Goal: Communication & Community: Connect with others

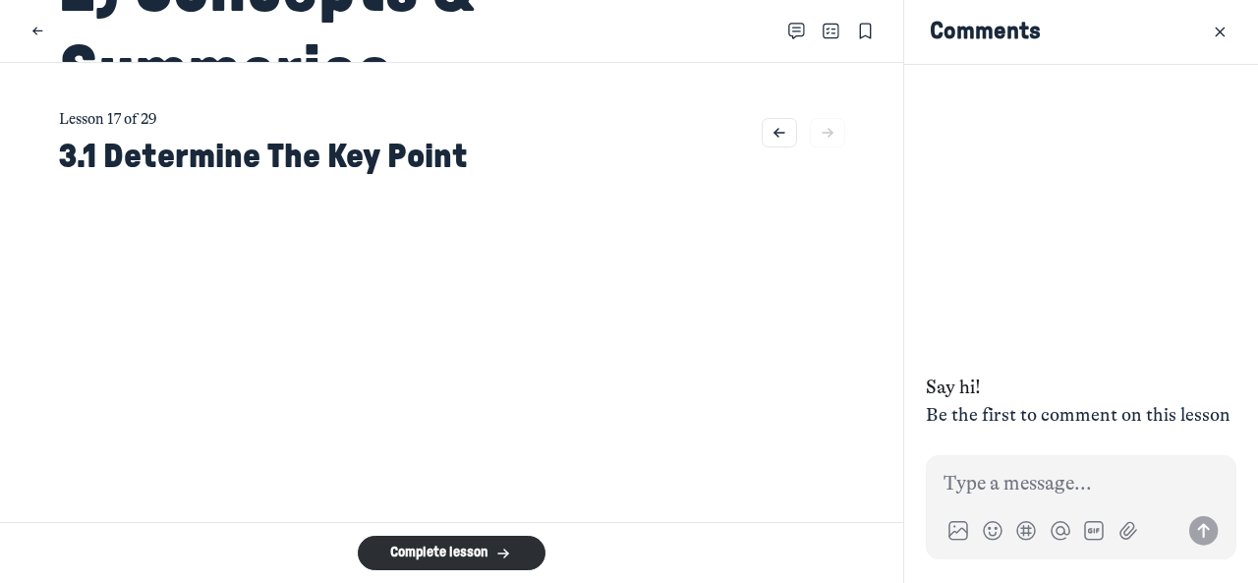
scroll to position [4830, 3864]
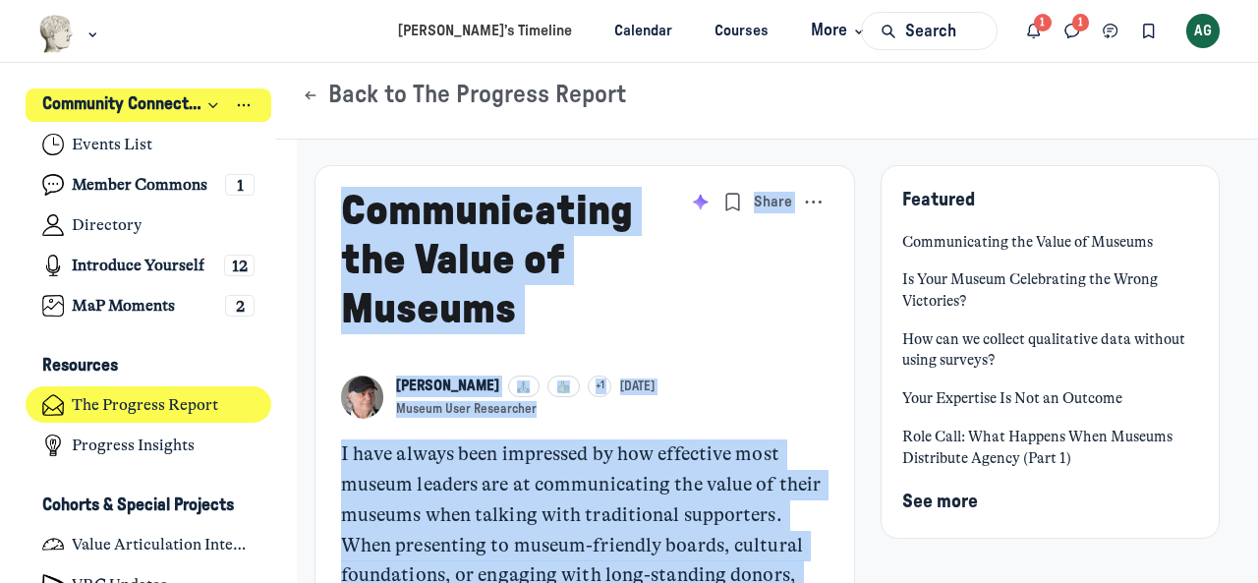
scroll to position [4830, 3864]
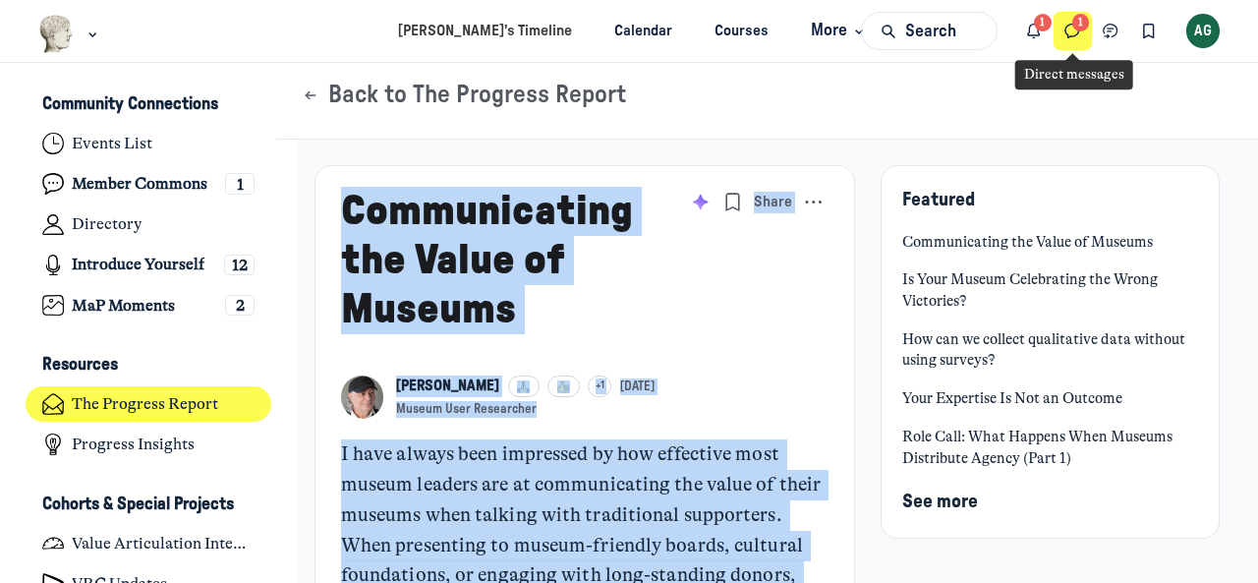
click at [1074, 30] on icon "Direct messages" at bounding box center [1073, 32] width 20 height 22
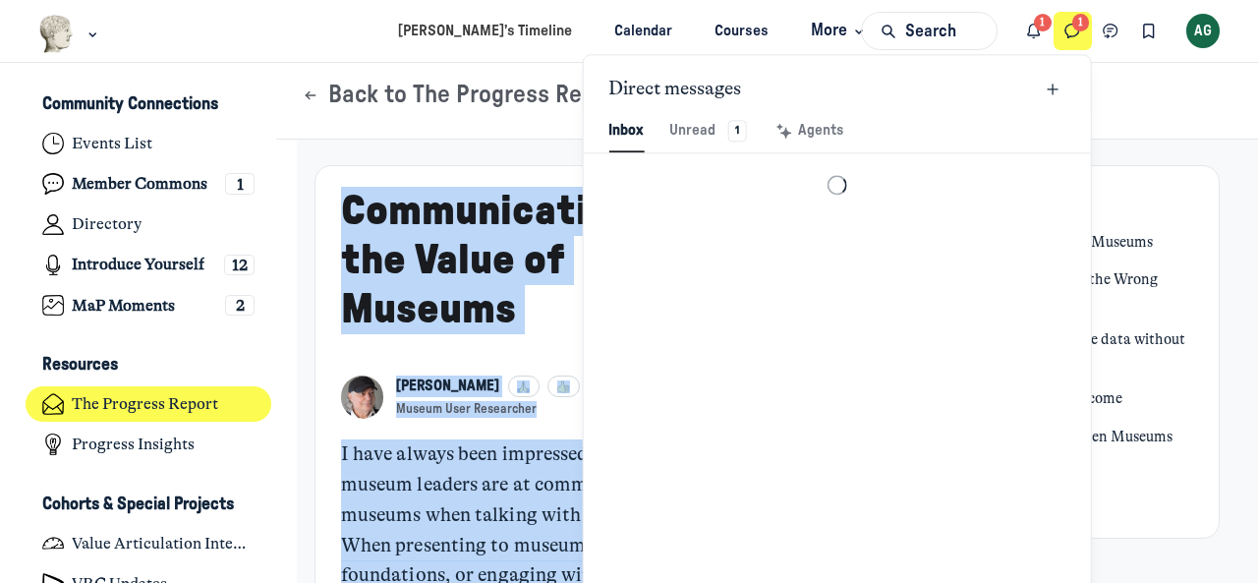
scroll to position [2675, 4585]
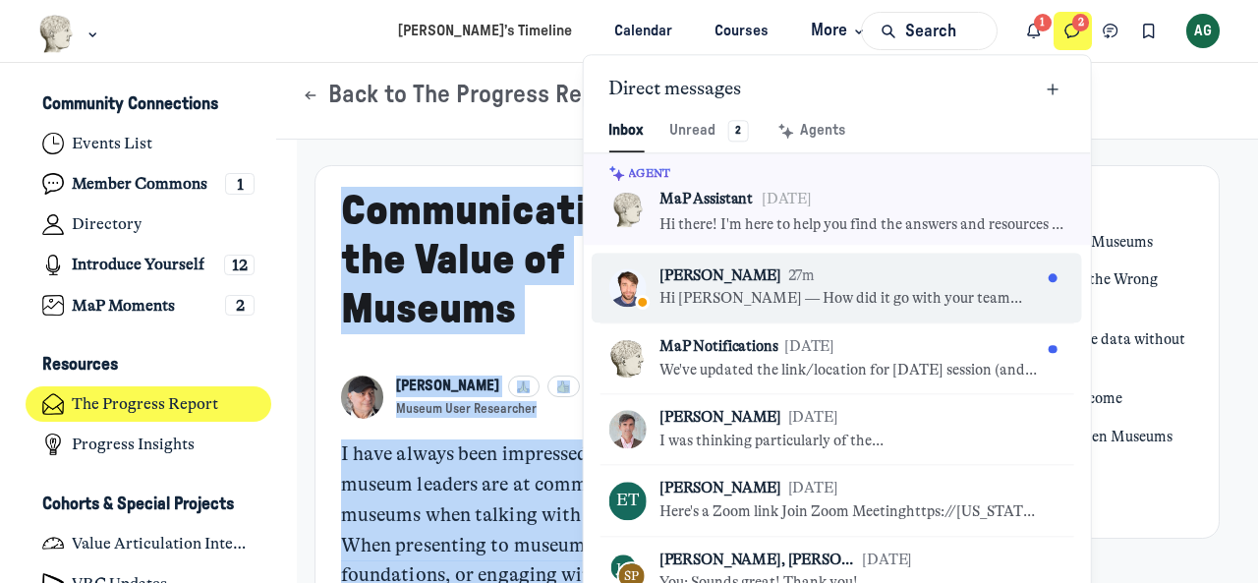
click at [923, 298] on p "Hi Amanda — How did it go with your team discussions? Also, I had a meeting wit…" at bounding box center [850, 300] width 381 height 22
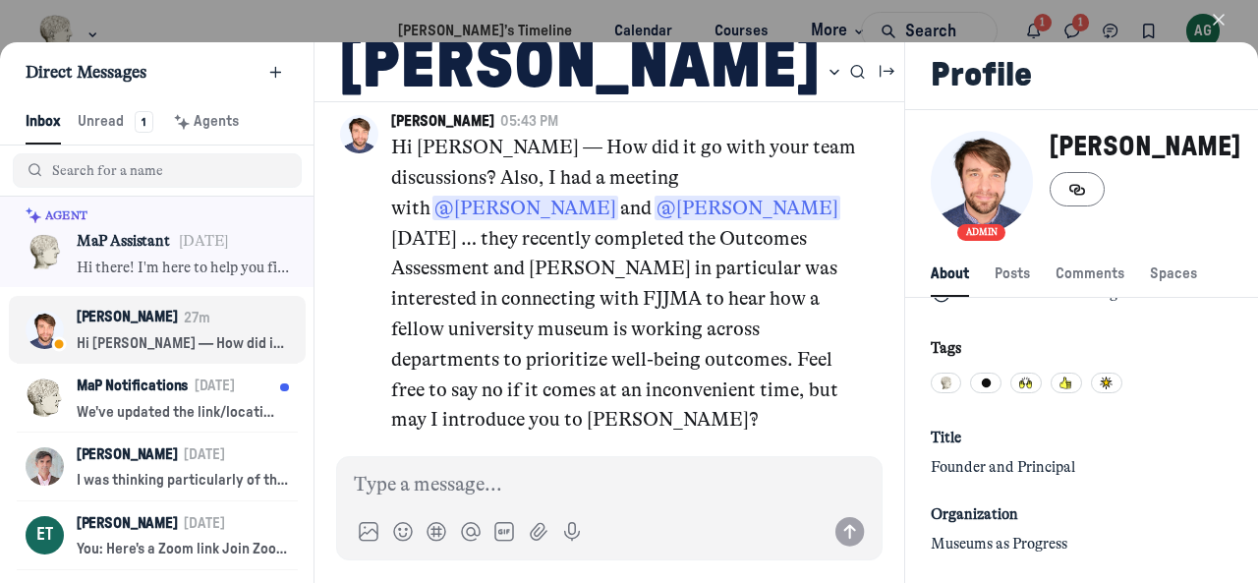
scroll to position [6305, 0]
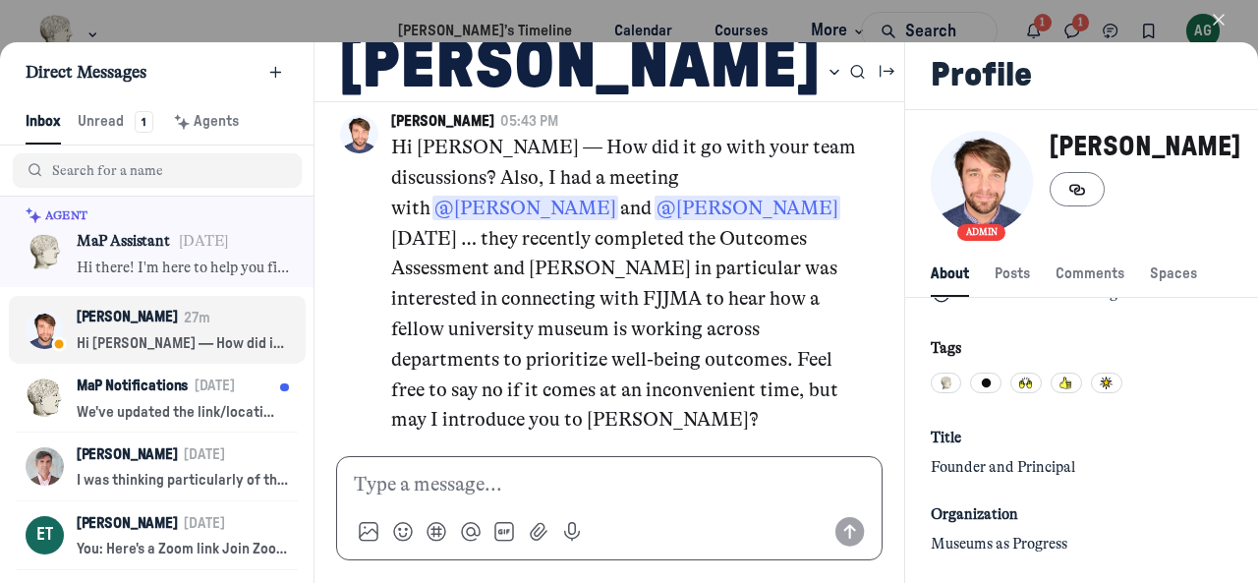
click at [446, 480] on p at bounding box center [609, 485] width 511 height 30
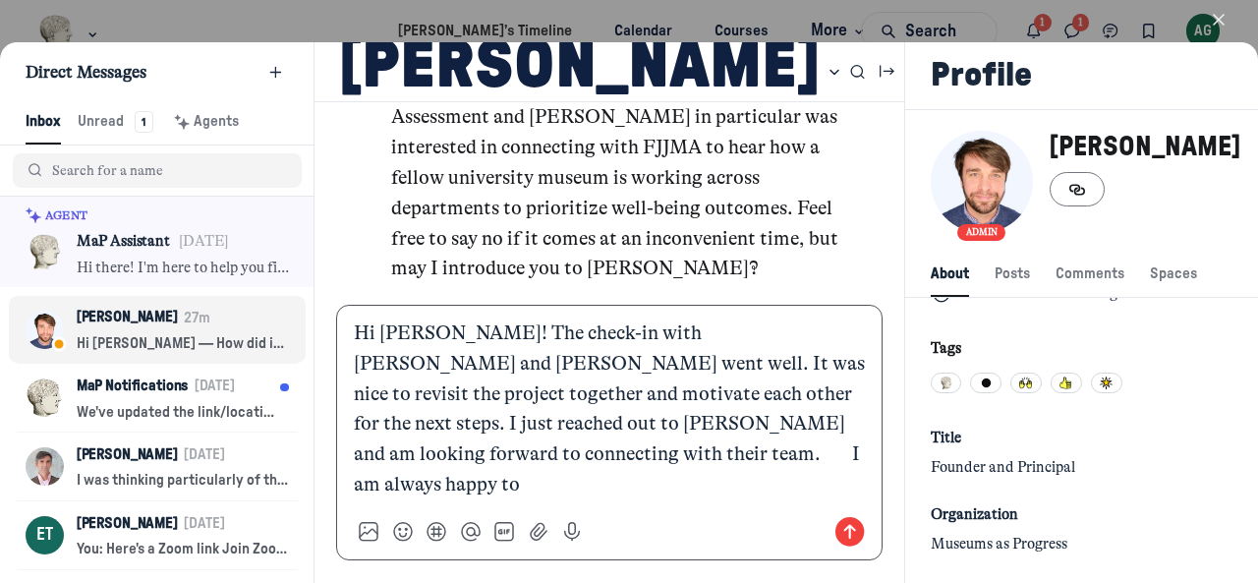
scroll to position [6426, 0]
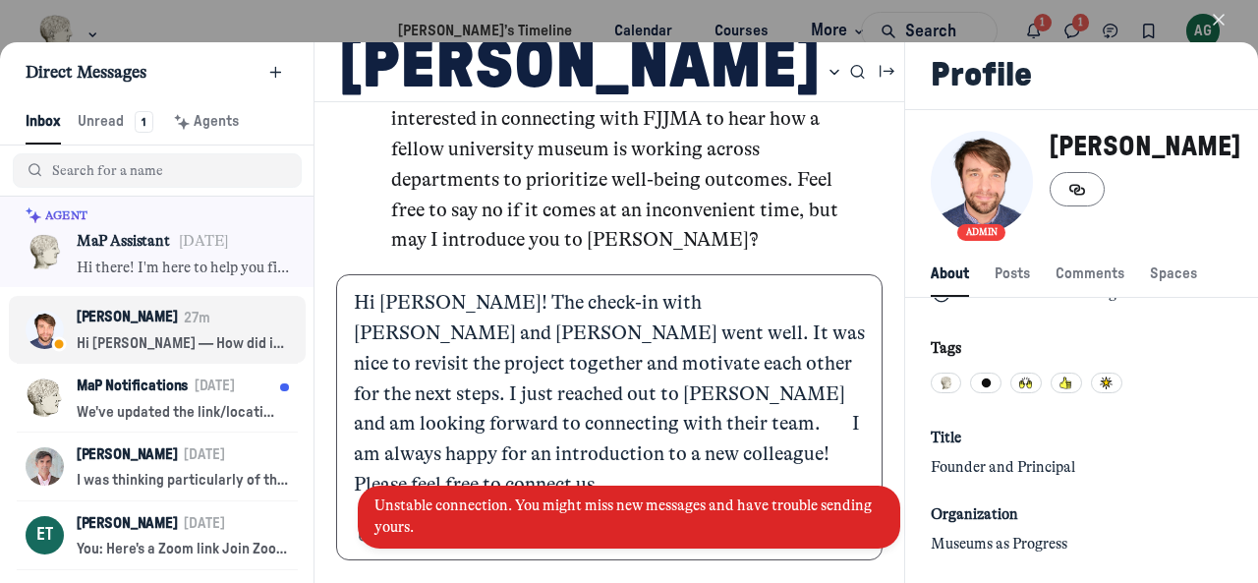
click at [673, 443] on p "Hi Kyle! The check-in with Jeremy and Shea went well. It was nice to revisit th…" at bounding box center [609, 394] width 511 height 212
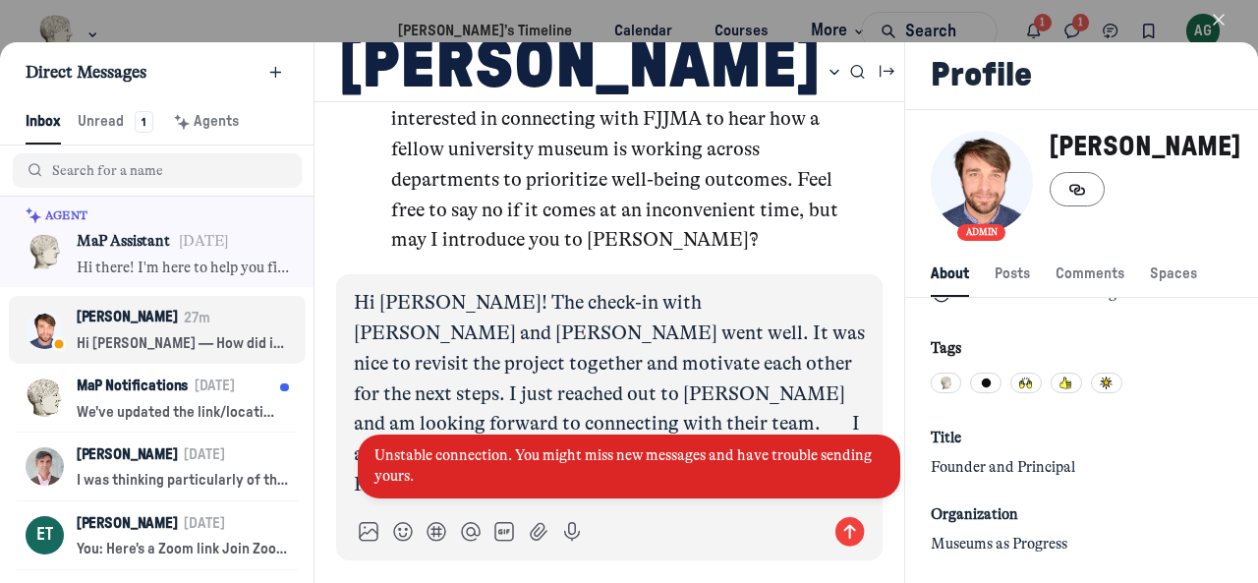
click at [692, 454] on span "Unstable connection. You might miss new messages and have trouble sending yours." at bounding box center [623, 465] width 497 height 39
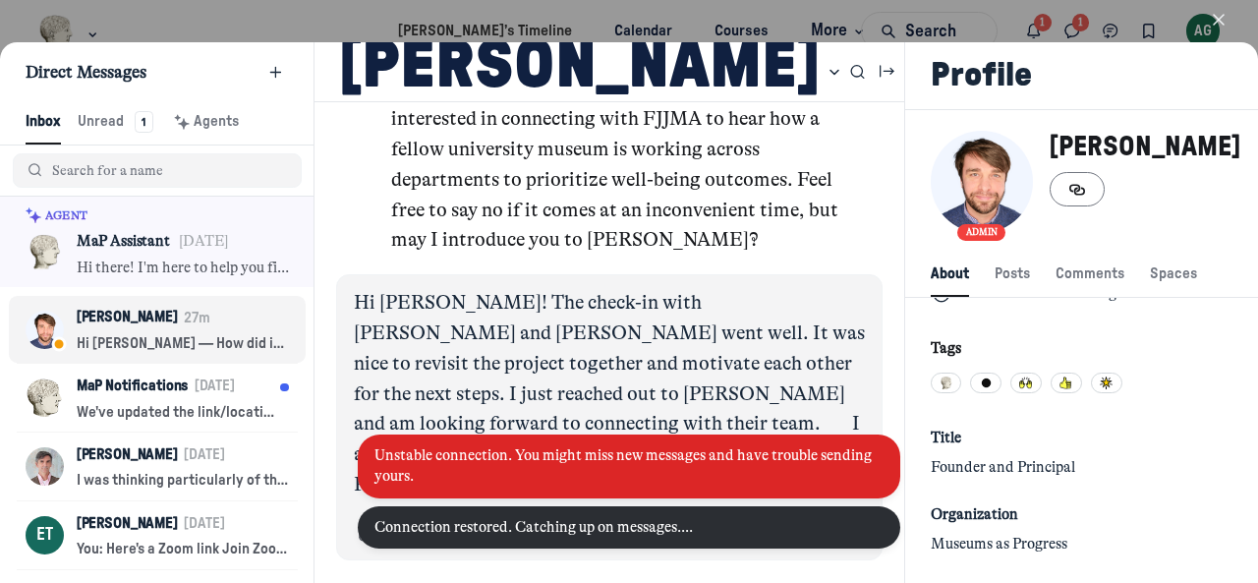
scroll to position [6190, 0]
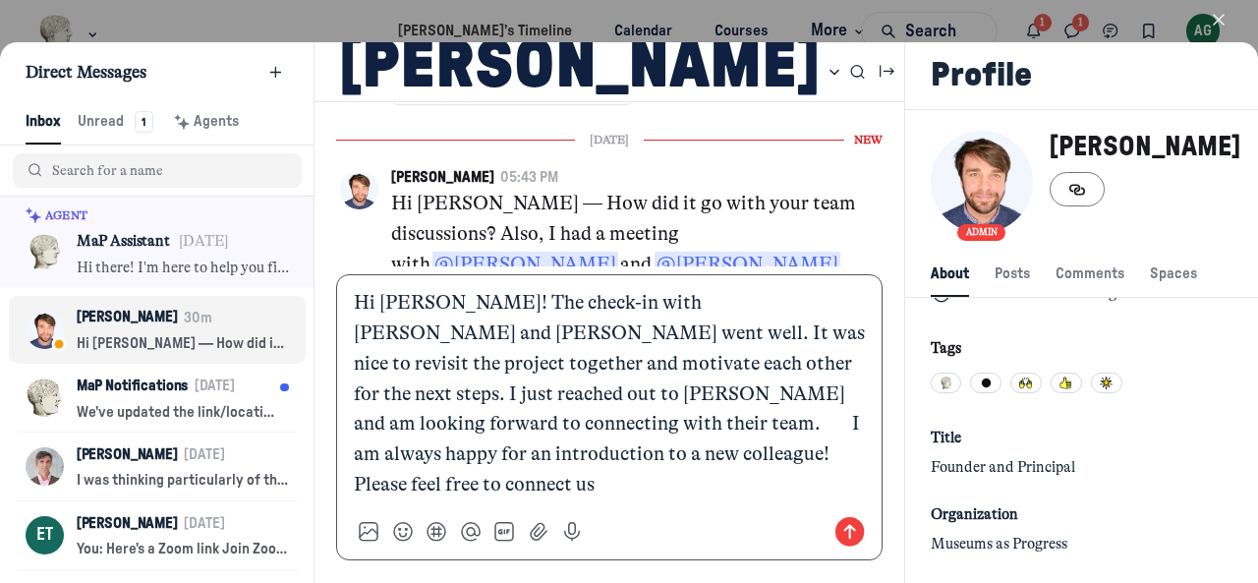
click at [673, 486] on p "Hi Kyle! The check-in with Jeremy and Shea went well. It was nice to revisit th…" at bounding box center [609, 394] width 511 height 212
click at [679, 425] on p "Hi Kyle! The check-in with Jeremy and Shea went well. It was nice to revisit th…" at bounding box center [609, 394] width 511 height 212
click at [433, 453] on p "Hi Kyle! The check-in with Jeremy and Shea went well. It was nice to revisit th…" at bounding box center [609, 394] width 511 height 212
click at [671, 488] on p "Hi Kyle! The check-in with Jeremy and Shea went well. It was nice to revisit th…" at bounding box center [609, 394] width 511 height 212
click at [836, 528] on use "Send message" at bounding box center [850, 531] width 29 height 29
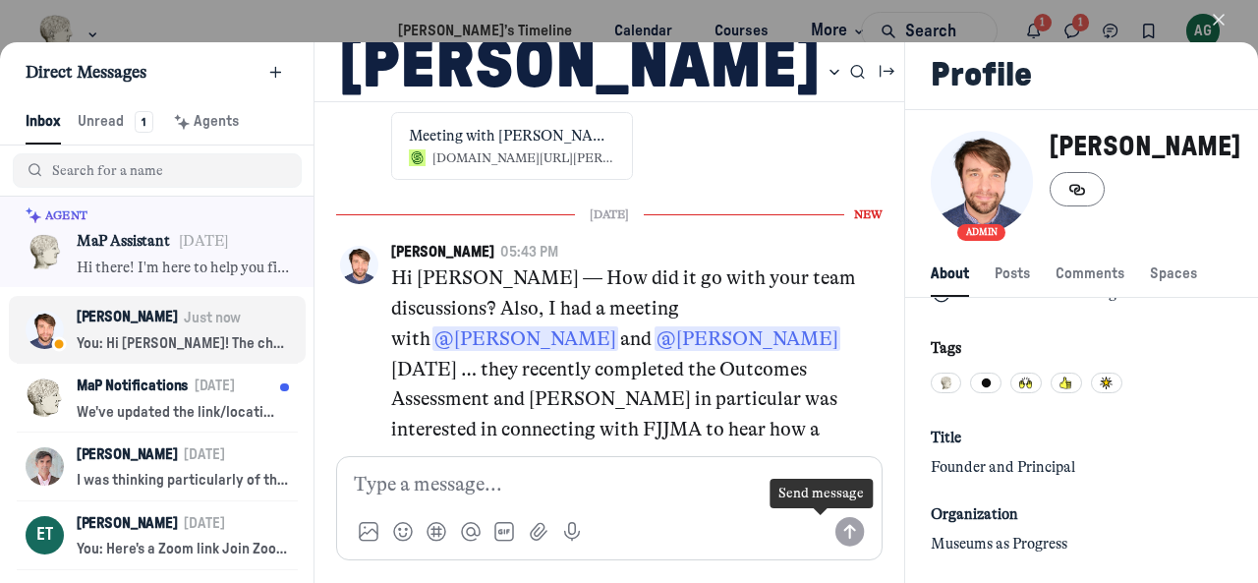
scroll to position [6566, 0]
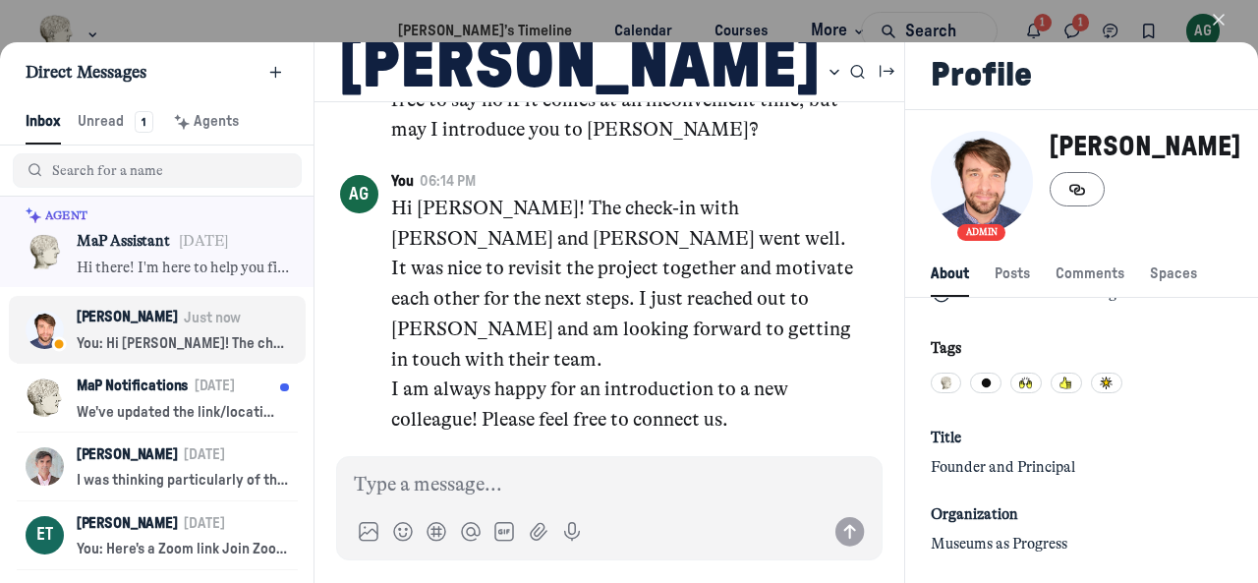
click at [1223, 18] on icon "button" at bounding box center [1219, 20] width 20 height 20
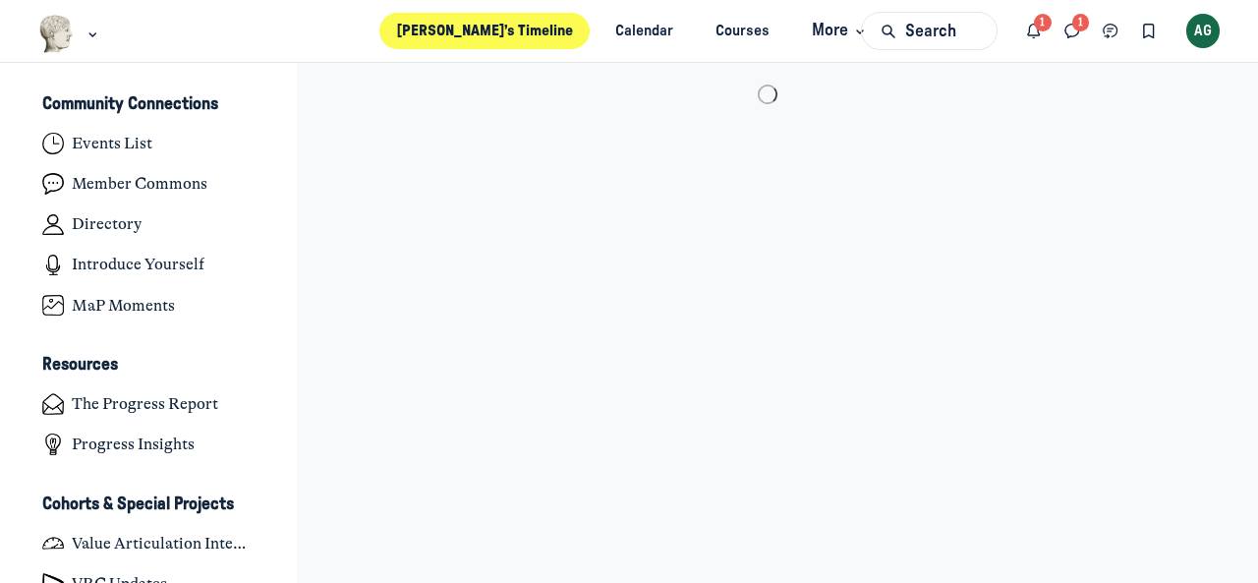
scroll to position [4830, 3864]
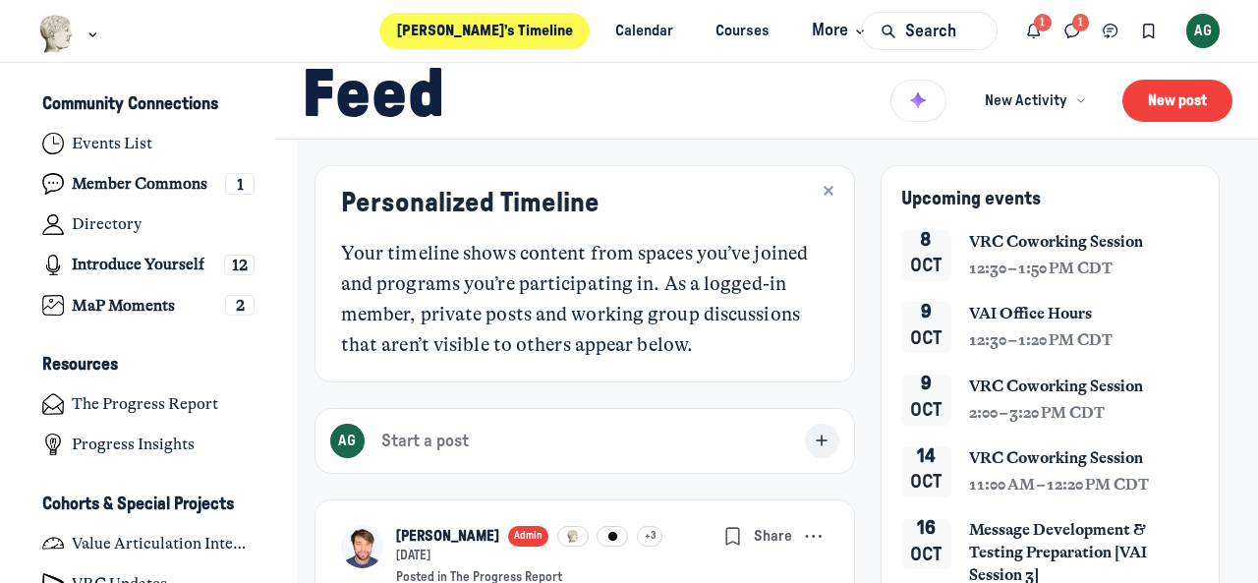
type media-captions-menu "cc:en:Default"
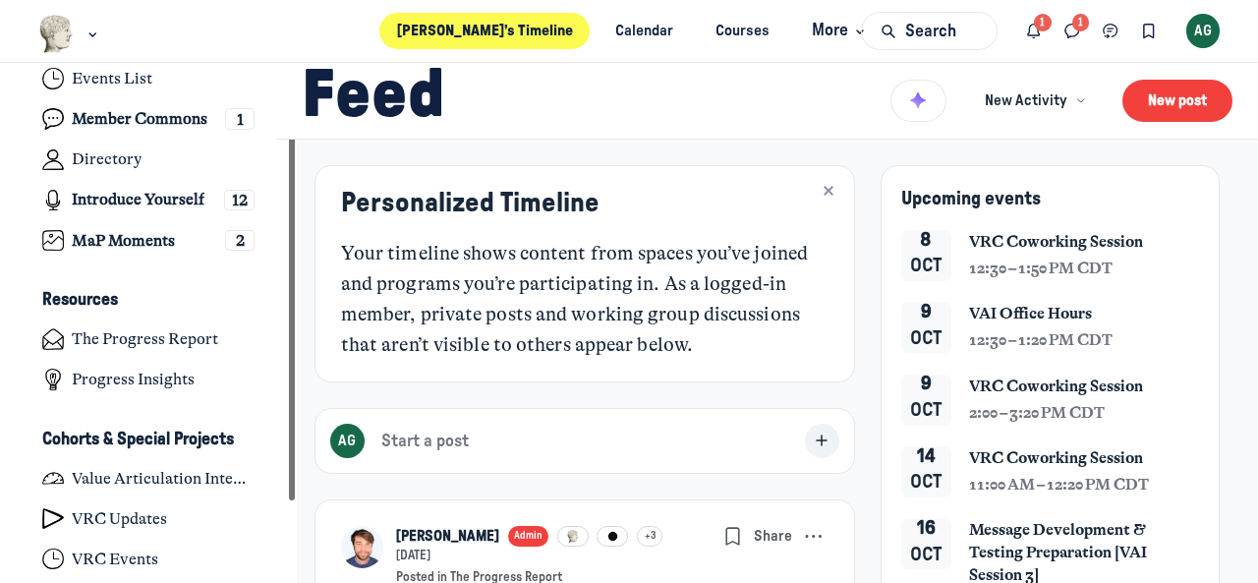
scroll to position [97, 0]
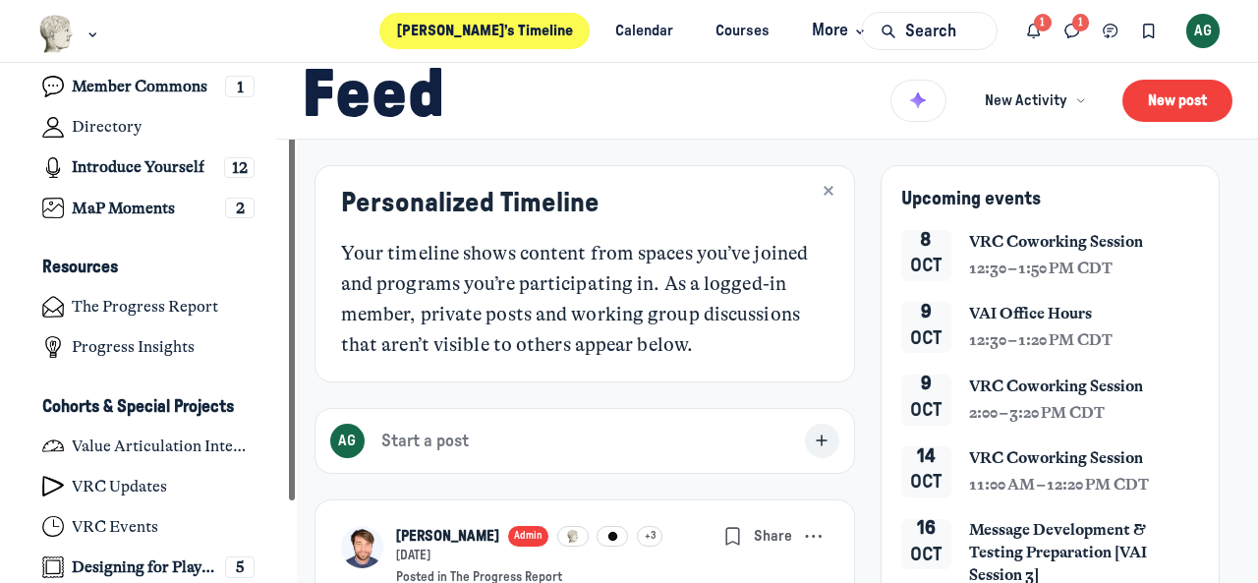
drag, startPoint x: 287, startPoint y: 351, endPoint x: 285, endPoint y: 458, distance: 107.2
click at [289, 458] on div "Left Sidebar" at bounding box center [292, 283] width 6 height 436
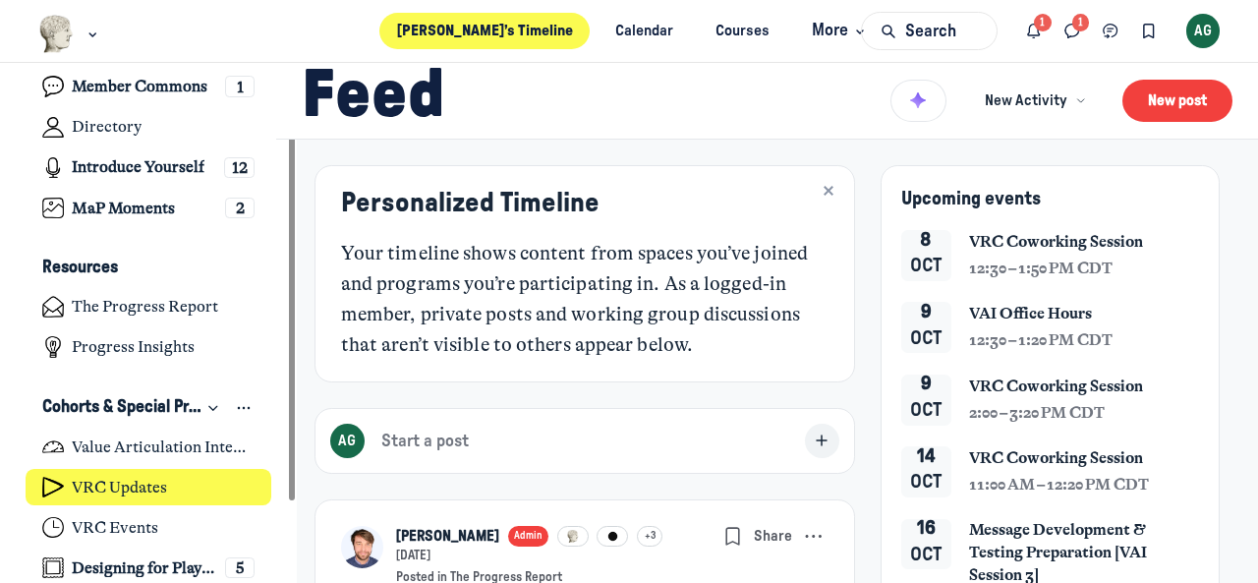
click at [134, 480] on h4 "VRC Updates" at bounding box center [119, 488] width 95 height 20
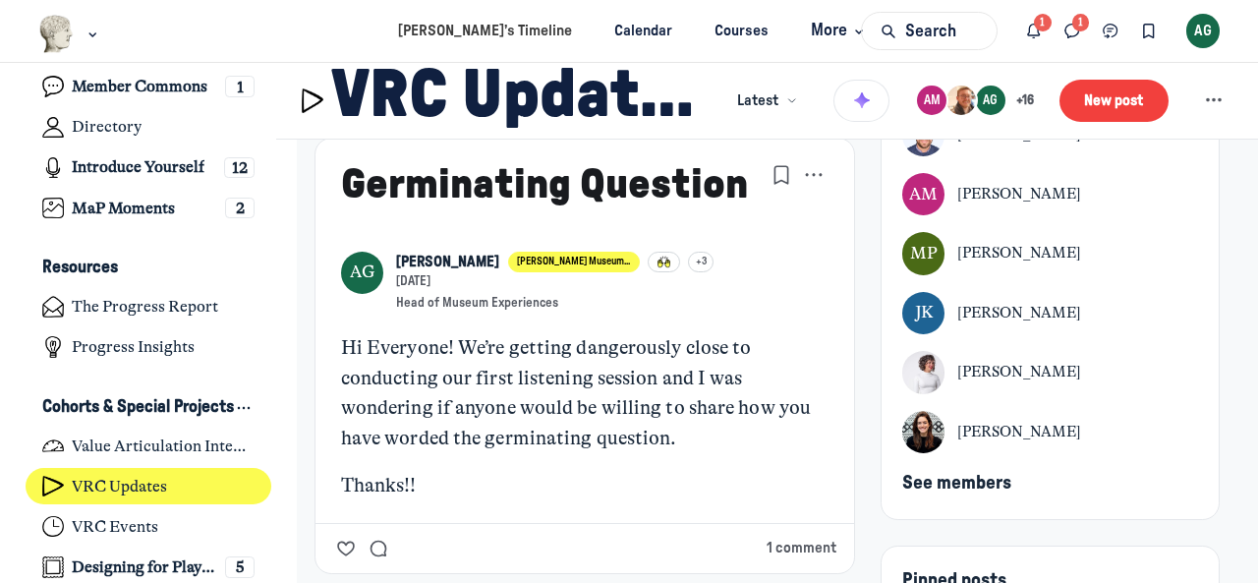
scroll to position [134, 0]
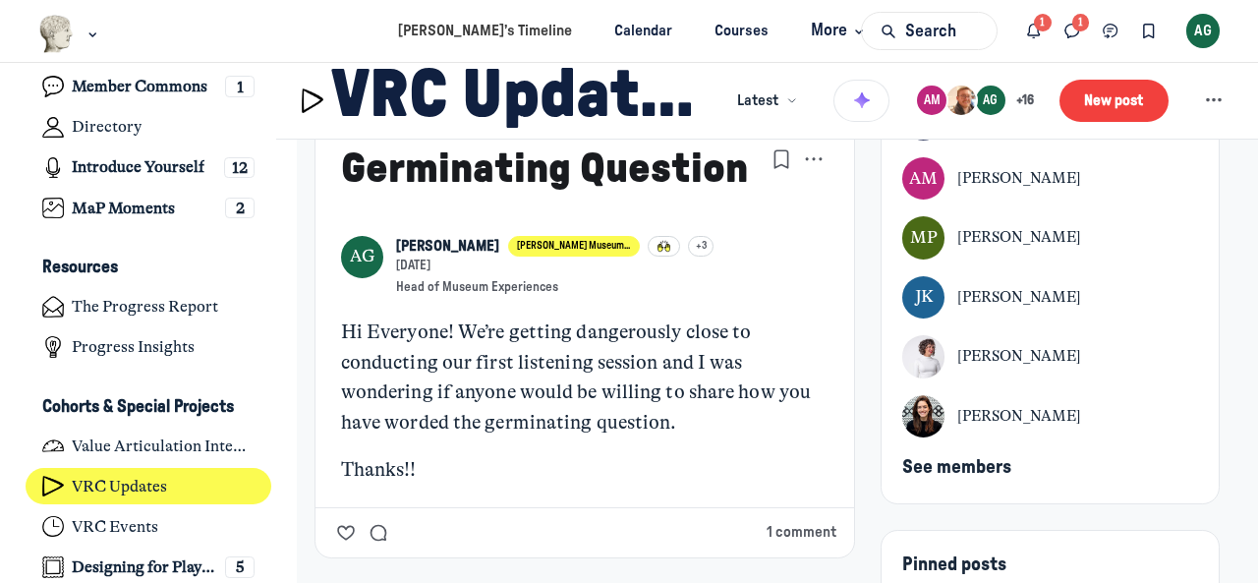
click at [970, 466] on span "See members" at bounding box center [957, 467] width 109 height 19
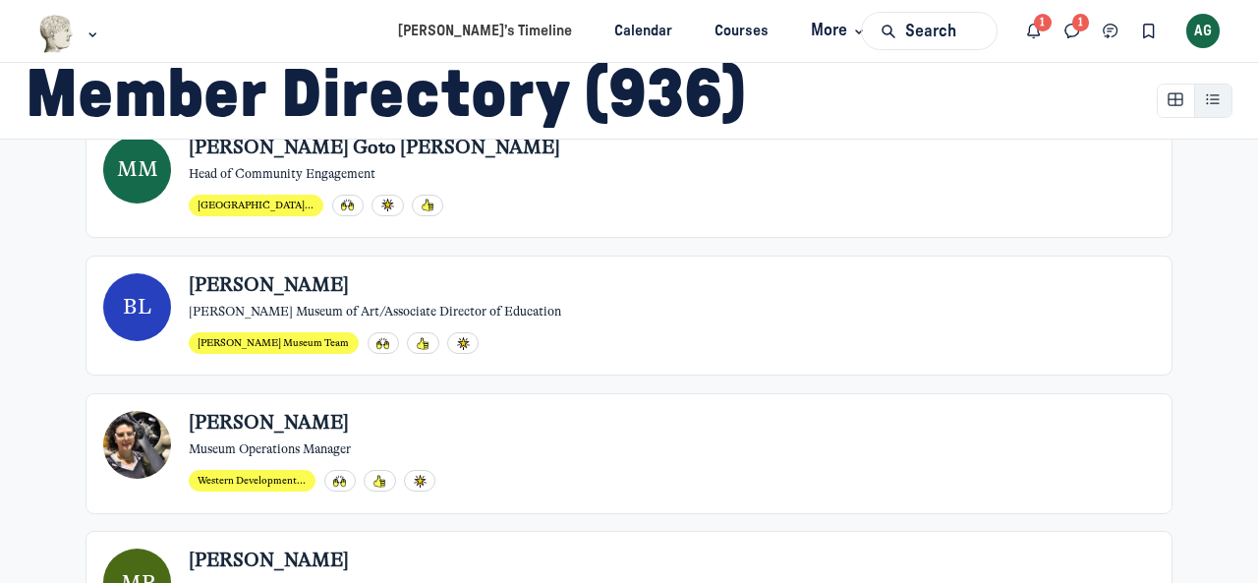
scroll to position [136, 0]
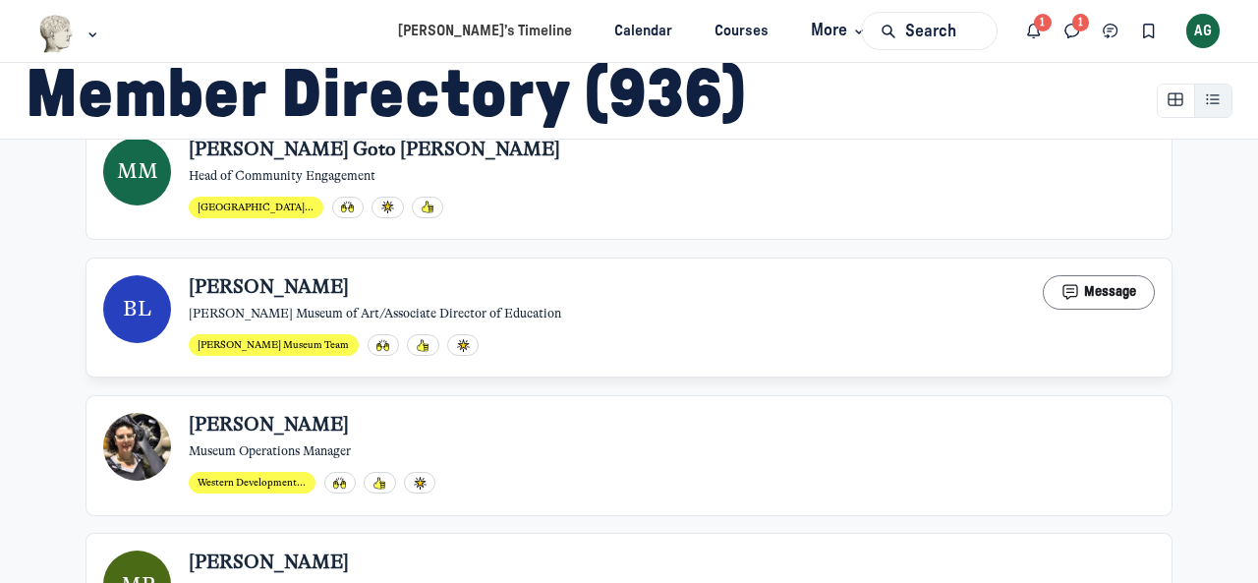
click at [155, 297] on div "BL" at bounding box center [137, 309] width 68 height 68
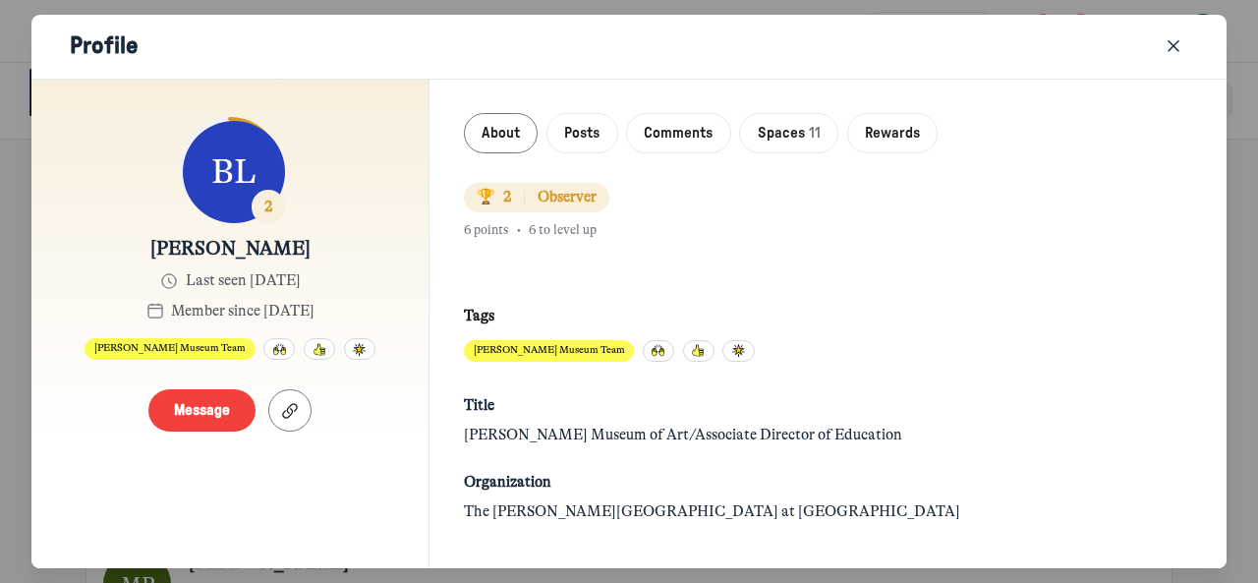
scroll to position [0, 0]
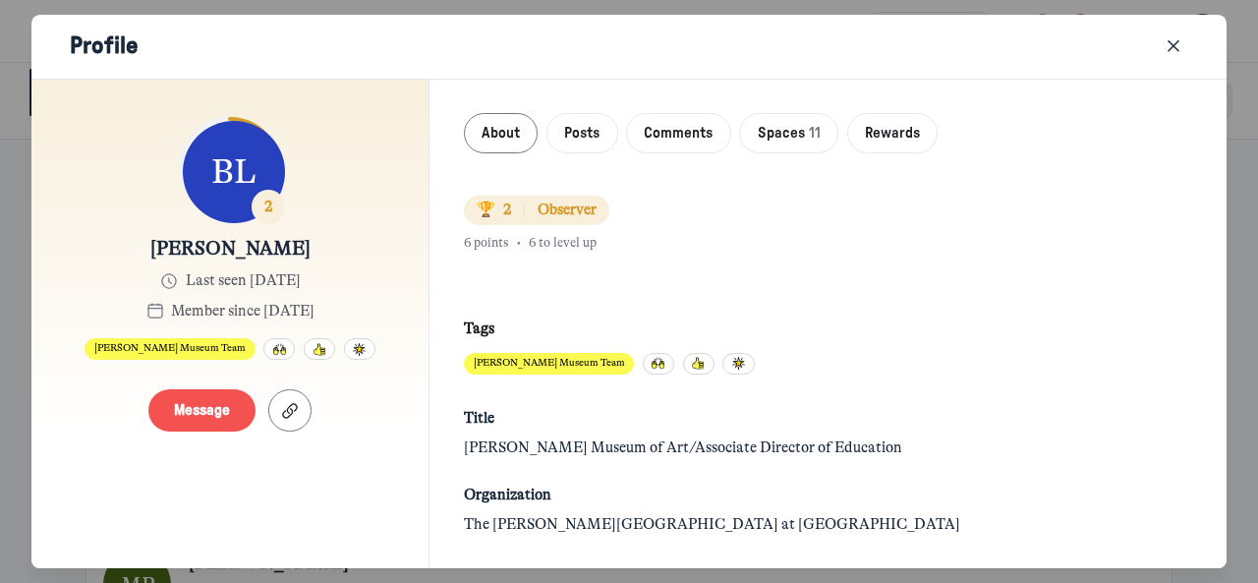
click at [218, 410] on button "Message" at bounding box center [201, 410] width 107 height 42
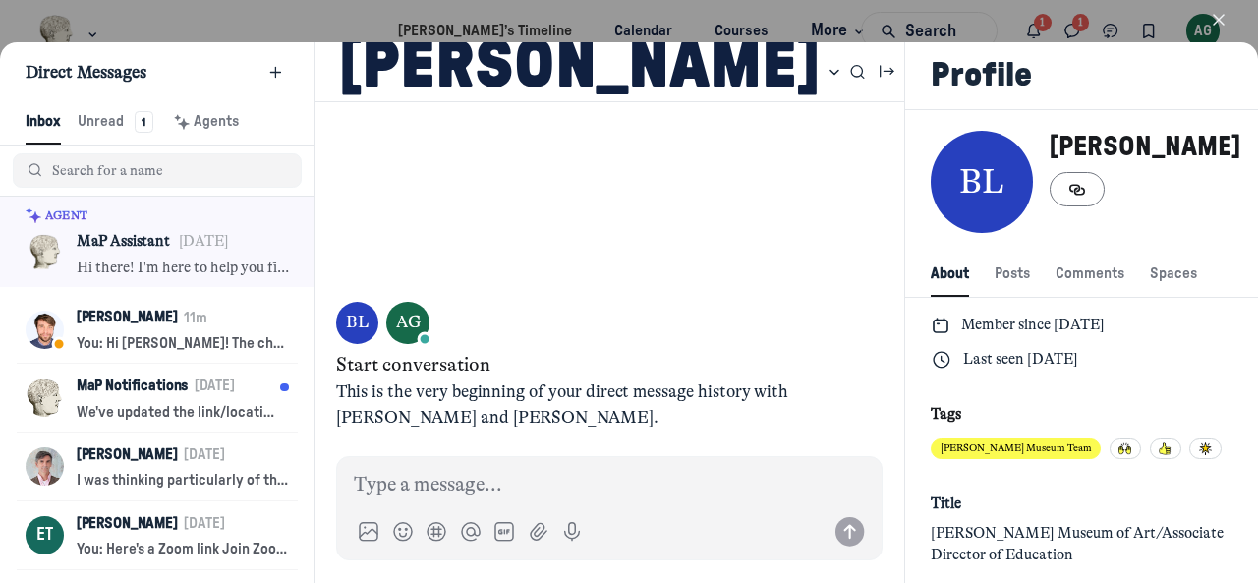
click at [351, 320] on div "BL" at bounding box center [357, 323] width 42 height 42
click at [979, 188] on div "BL" at bounding box center [982, 182] width 102 height 102
click at [1068, 198] on icon "Copy link to profile" at bounding box center [1078, 190] width 20 height 16
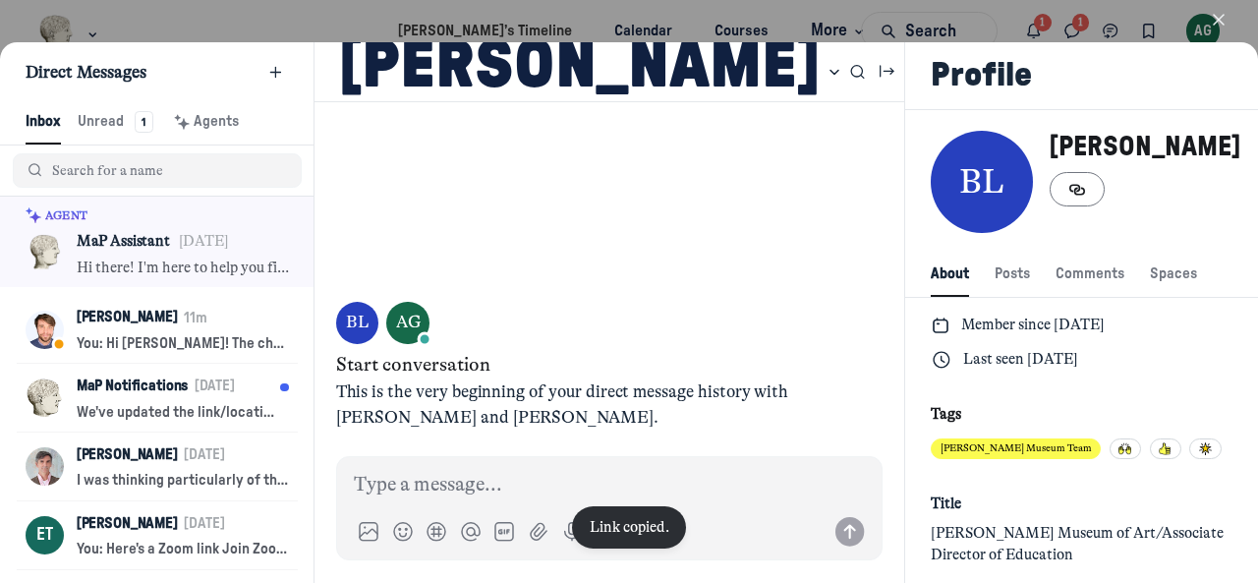
click at [944, 180] on div "BL" at bounding box center [982, 182] width 102 height 102
click at [966, 460] on span "Ulrich Museum Team" at bounding box center [1016, 450] width 151 height 22
